Goal: Task Accomplishment & Management: Manage account settings

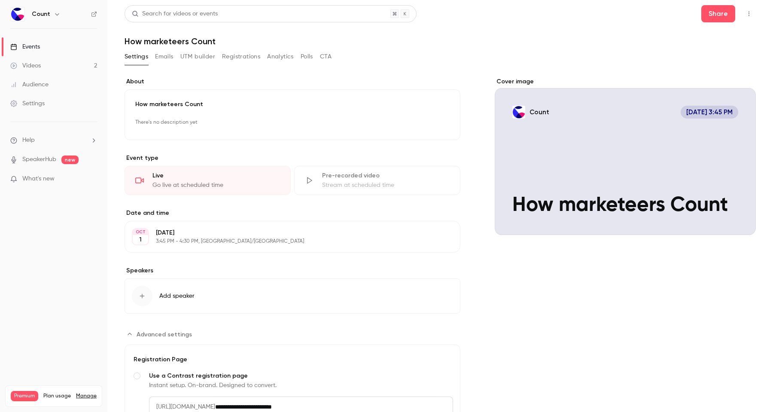
click at [256, 54] on button "Registrations" at bounding box center [241, 57] width 38 height 14
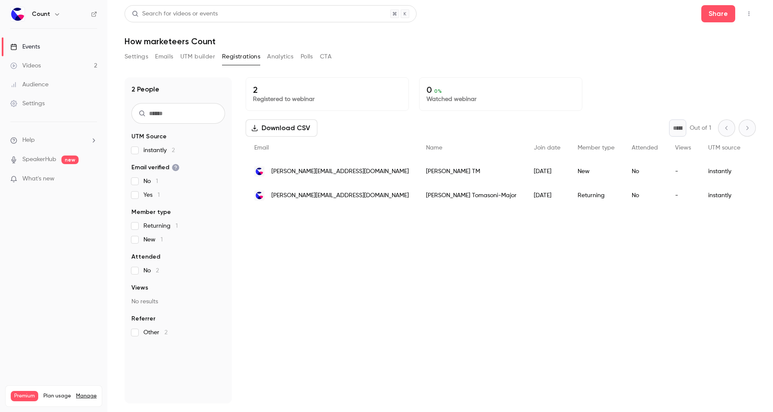
click at [273, 57] on button "Analytics" at bounding box center [280, 57] width 27 height 14
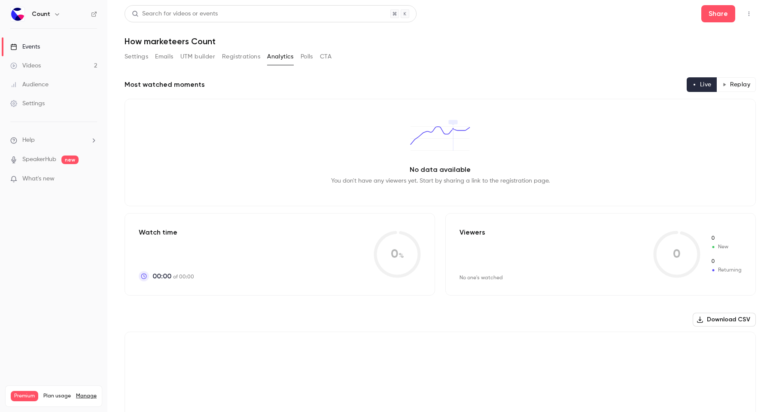
click at [300, 56] on div "Settings Emails UTM builder Registrations Analytics Polls CTA" at bounding box center [227, 57] width 207 height 14
click at [304, 58] on button "Polls" at bounding box center [306, 57] width 12 height 14
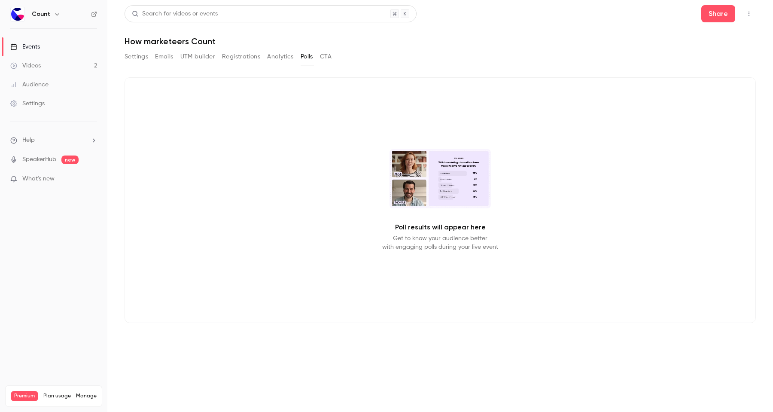
click at [323, 57] on button "CTA" at bounding box center [326, 57] width 12 height 14
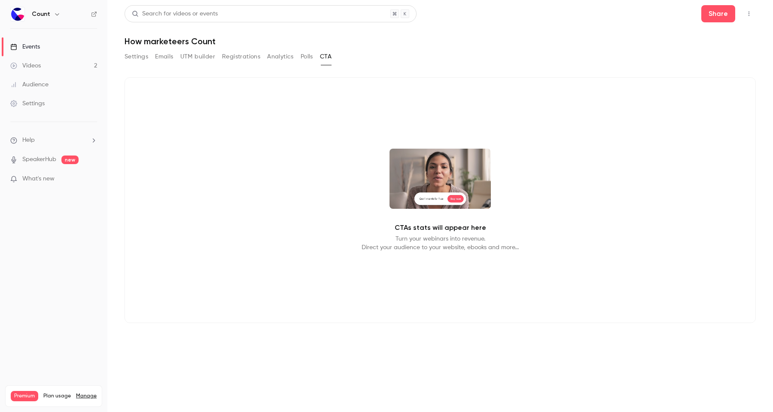
click at [204, 61] on button "UTM builder" at bounding box center [197, 57] width 35 height 14
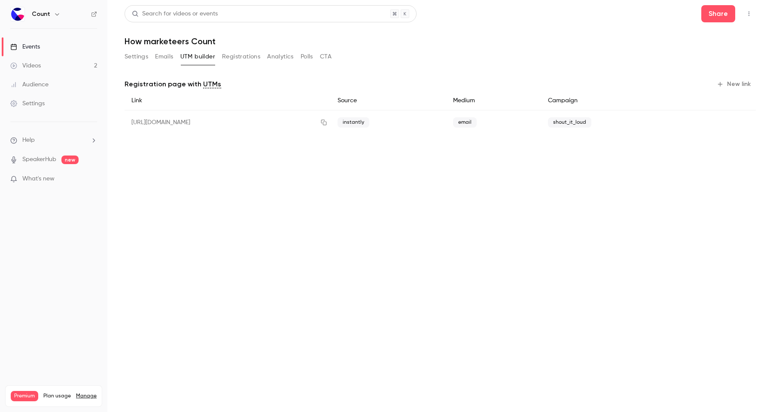
click at [169, 58] on button "Emails" at bounding box center [164, 57] width 18 height 14
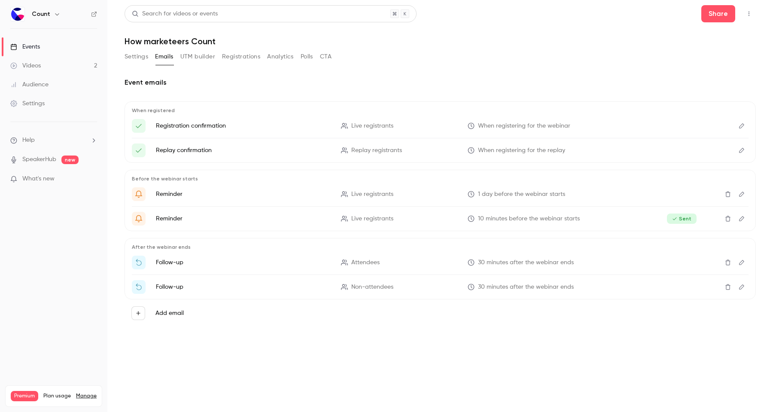
click at [141, 61] on button "Settings" at bounding box center [136, 57] width 24 height 14
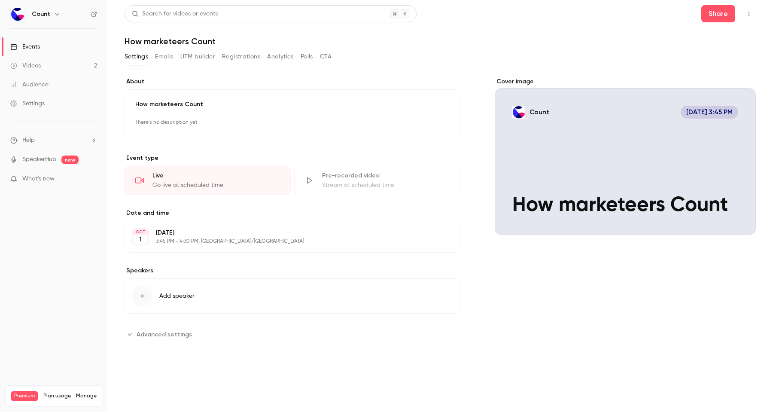
click at [745, 15] on icon "button" at bounding box center [748, 14] width 7 height 6
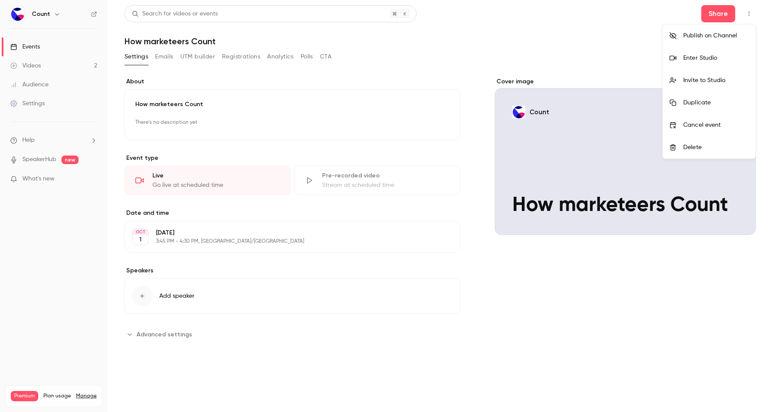
click at [718, 12] on div at bounding box center [386, 206] width 773 height 412
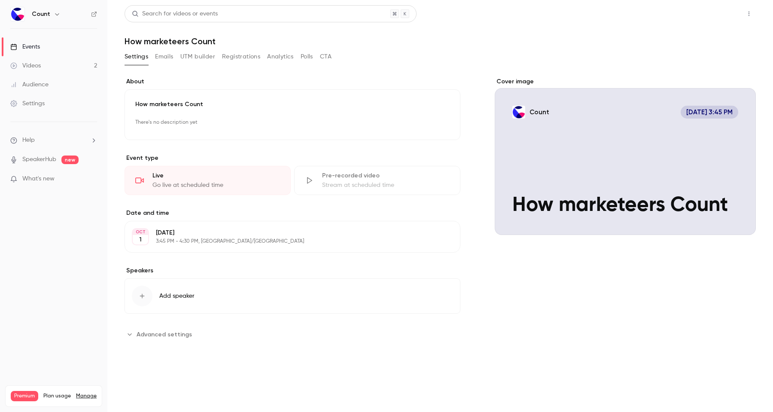
click at [721, 17] on button "Share" at bounding box center [718, 13] width 34 height 17
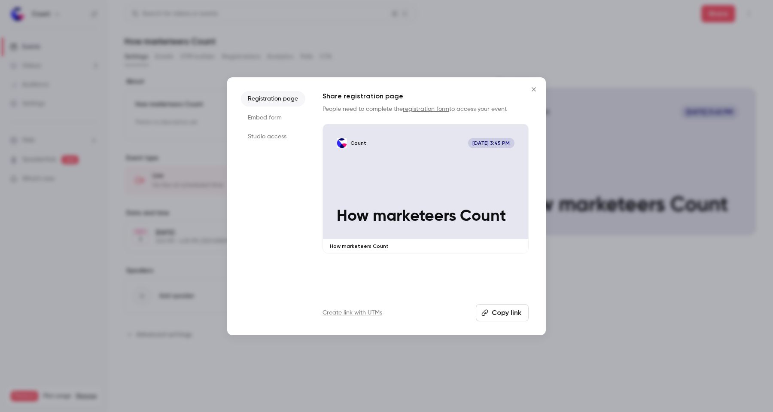
click at [268, 118] on li "Embed form" at bounding box center [273, 117] width 64 height 15
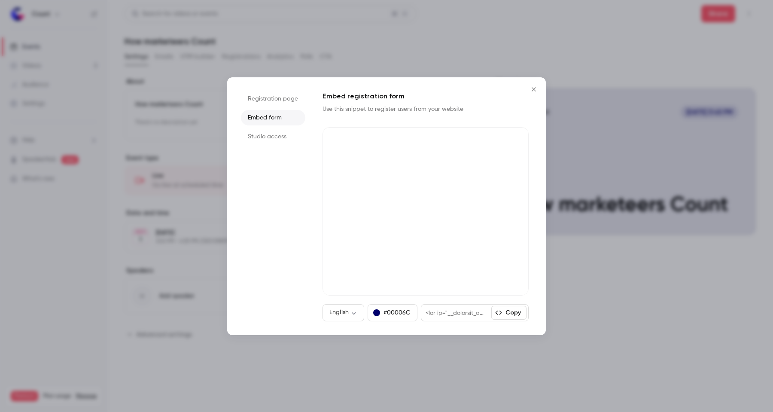
click at [274, 132] on li "Studio access" at bounding box center [273, 136] width 64 height 15
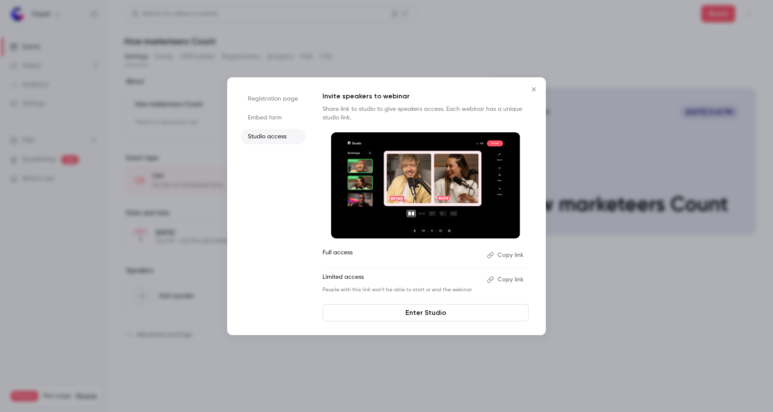
click at [272, 119] on li "Embed form" at bounding box center [273, 117] width 64 height 15
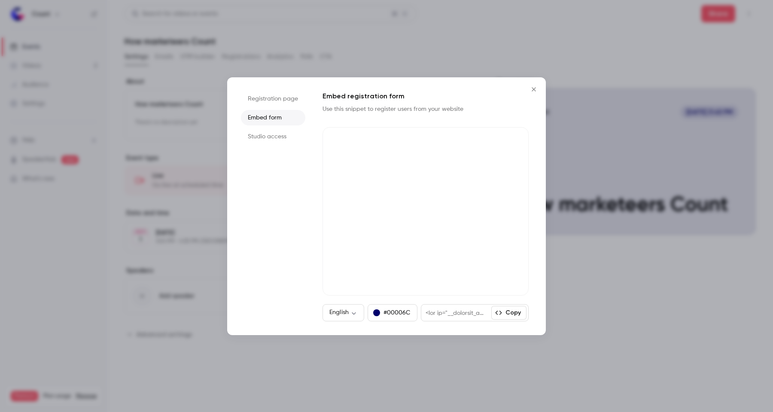
click at [272, 100] on li "Registration page" at bounding box center [273, 98] width 64 height 15
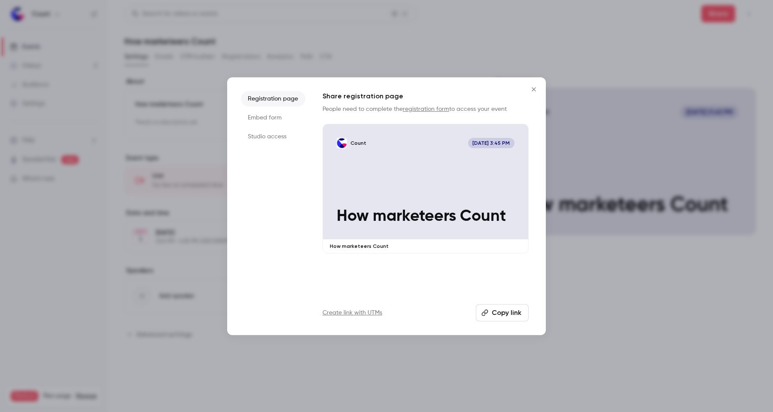
click at [271, 110] on li "Embed form" at bounding box center [273, 117] width 64 height 15
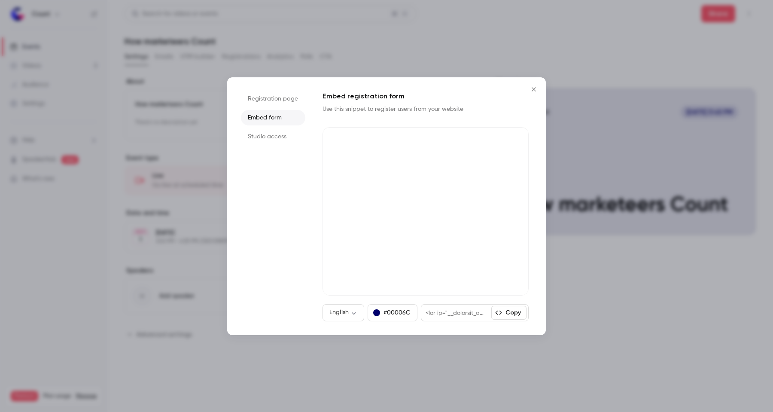
click at [270, 97] on li "Registration page" at bounding box center [273, 98] width 64 height 15
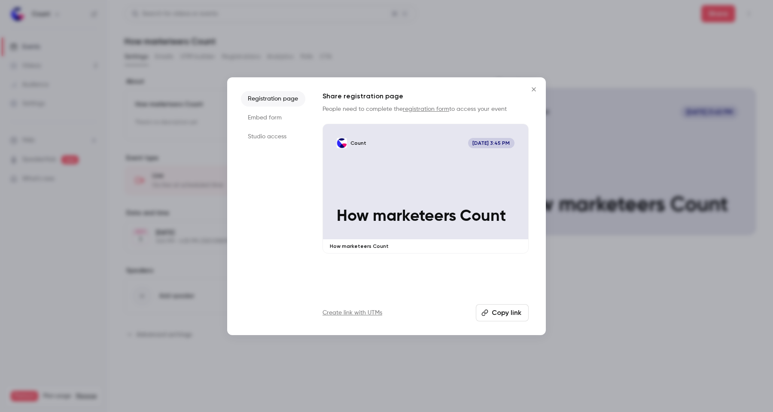
click at [536, 91] on icon "Close" at bounding box center [533, 89] width 10 height 7
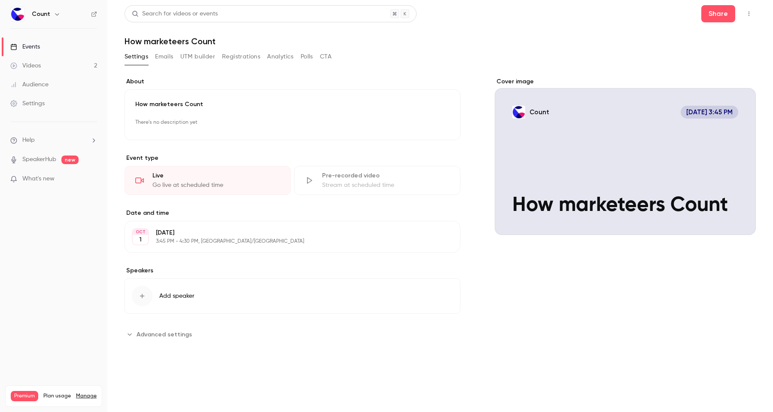
click at [170, 64] on div "Settings Emails UTM builder Registrations Analytics Polls CTA" at bounding box center [227, 58] width 207 height 17
click at [170, 59] on button "Emails" at bounding box center [164, 57] width 18 height 14
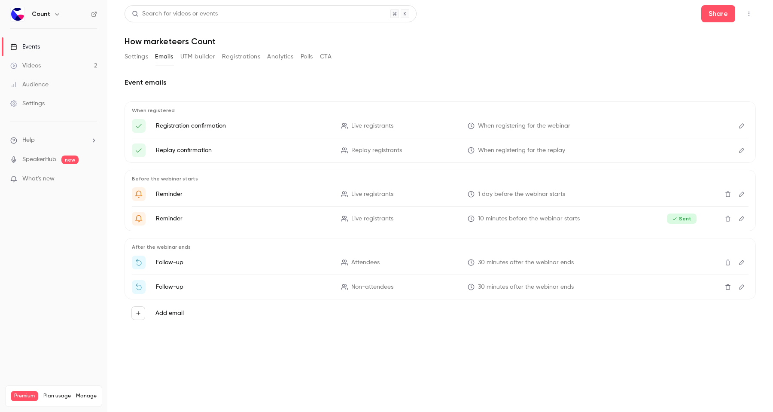
click at [191, 127] on p "Registration confirmation" at bounding box center [243, 125] width 175 height 9
click at [743, 128] on icon "Edit" at bounding box center [741, 126] width 7 height 6
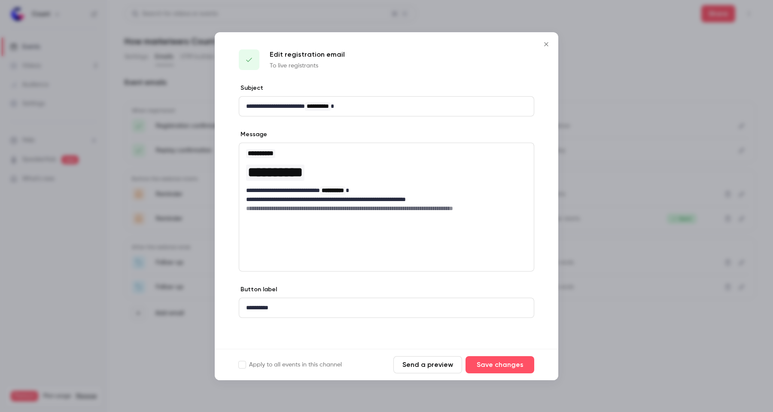
click at [442, 369] on button "Send a preview" at bounding box center [427, 364] width 69 height 17
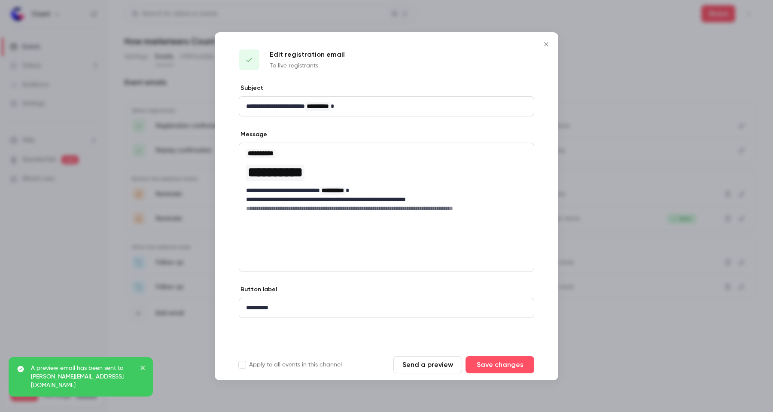
click at [545, 45] on icon "Close" at bounding box center [546, 44] width 4 height 4
